Goal: Information Seeking & Learning: Learn about a topic

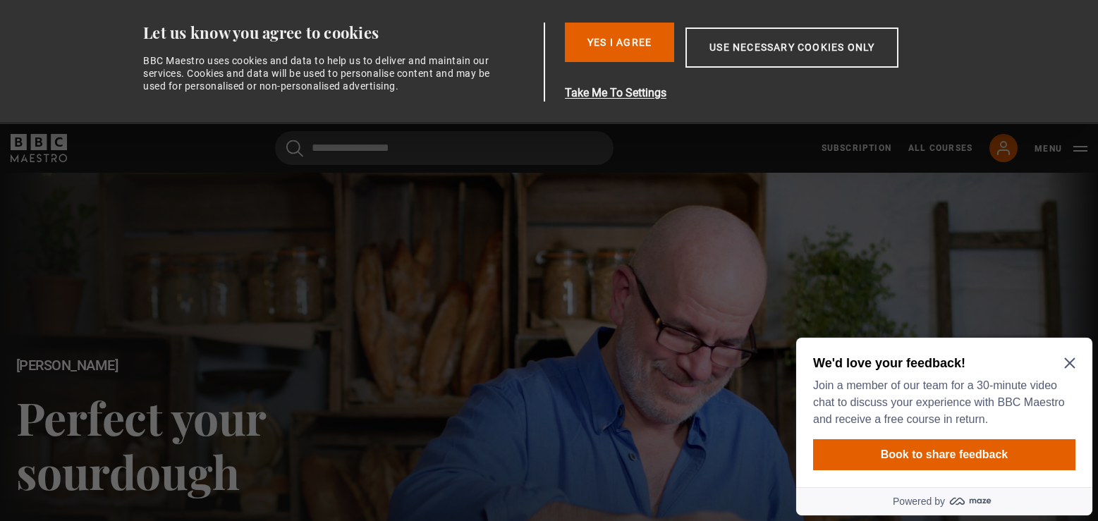
click at [1069, 355] on h2 "We'd love your feedback!" at bounding box center [941, 363] width 257 height 17
click at [1068, 358] on icon "Close Maze Prompt" at bounding box center [1069, 363] width 11 height 11
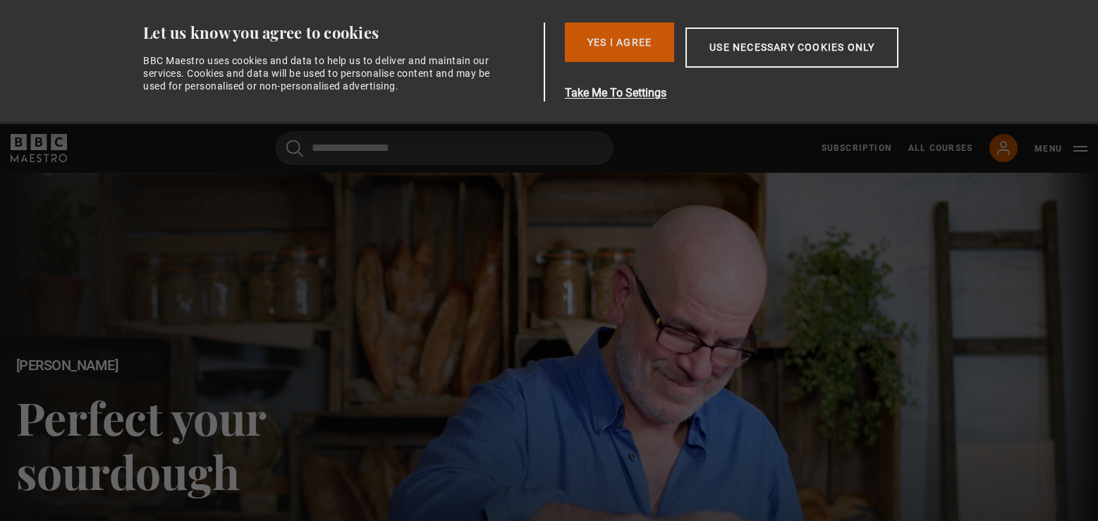
click at [616, 37] on button "Yes I Agree" at bounding box center [619, 42] width 109 height 39
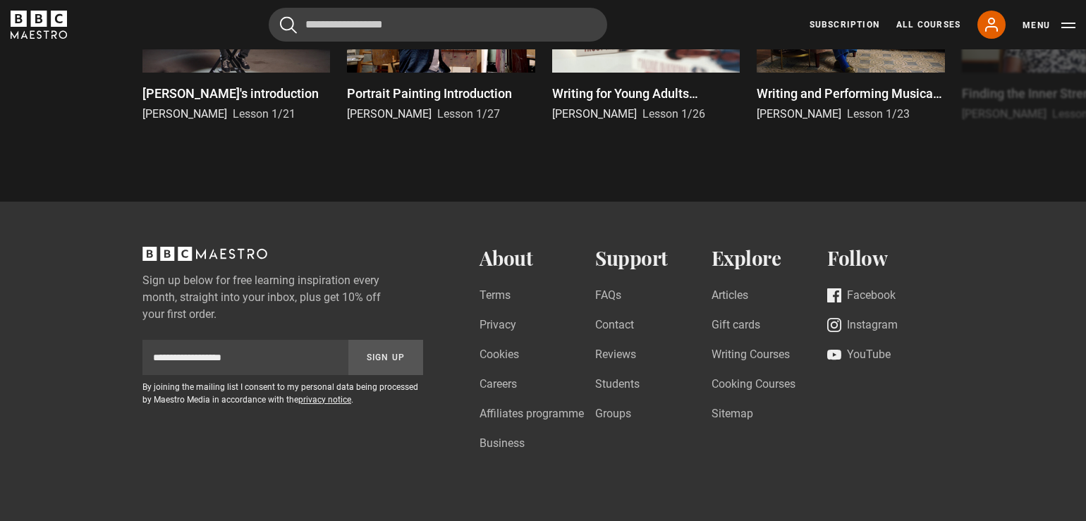
scroll to position [4004, 0]
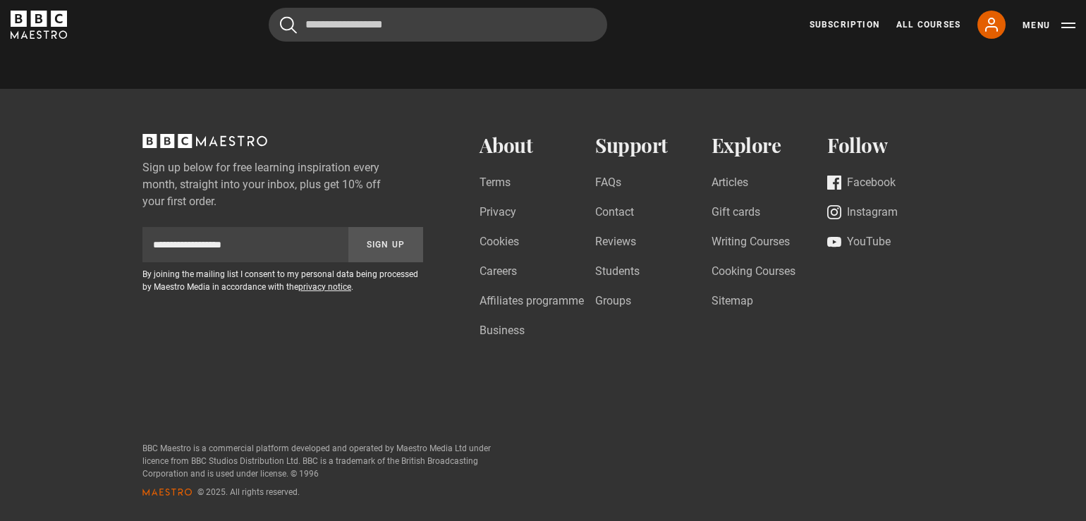
scroll to position [4004, 0]
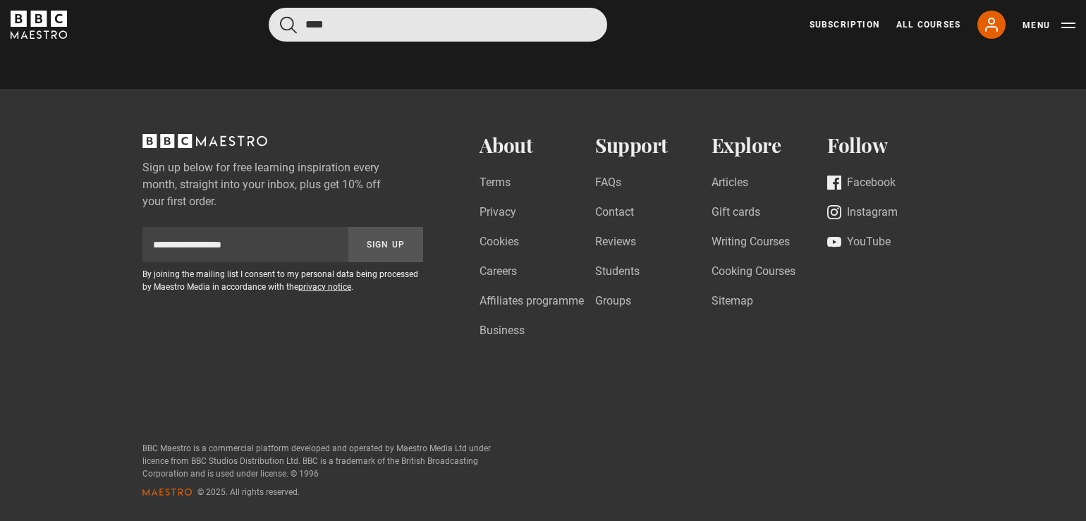
click at [467, 30] on input "Search" at bounding box center [438, 25] width 339 height 34
